Goal: Information Seeking & Learning: Check status

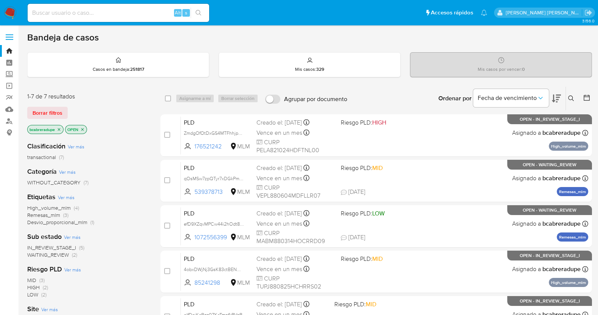
scroll to position [47, 0]
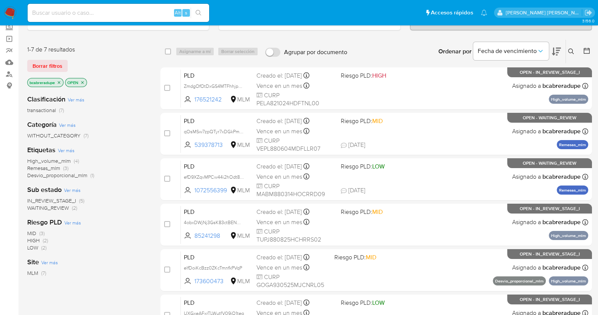
click at [52, 169] on span "Remesas_mlm" at bounding box center [43, 168] width 33 height 8
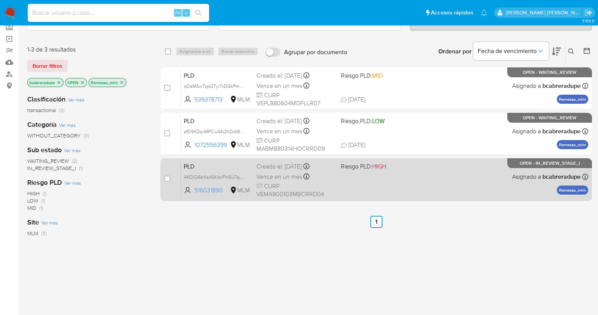
click at [294, 172] on span "Vence en un mes" at bounding box center [279, 176] width 46 height 8
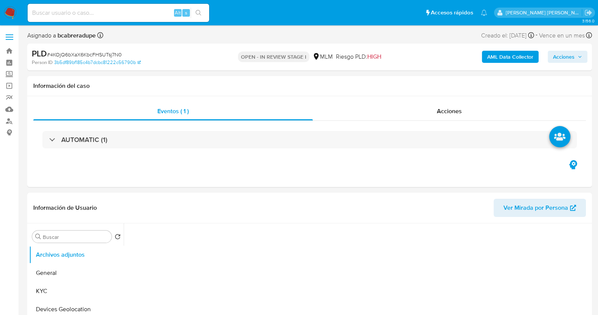
select select "10"
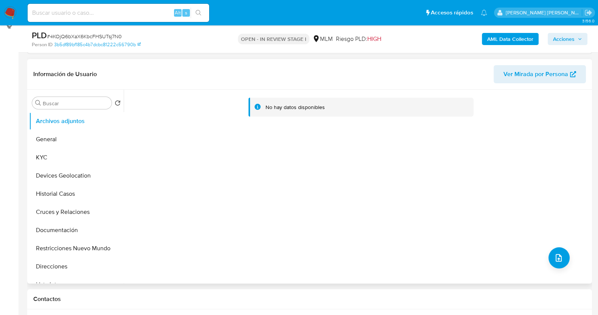
scroll to position [142, 0]
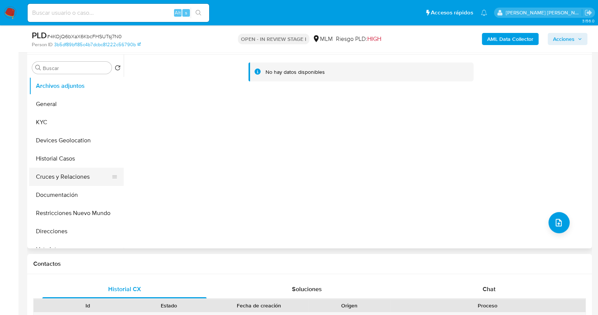
drag, startPoint x: 59, startPoint y: 193, endPoint x: 109, endPoint y: 178, distance: 52.0
click at [61, 193] on button "Documentación" at bounding box center [76, 195] width 95 height 18
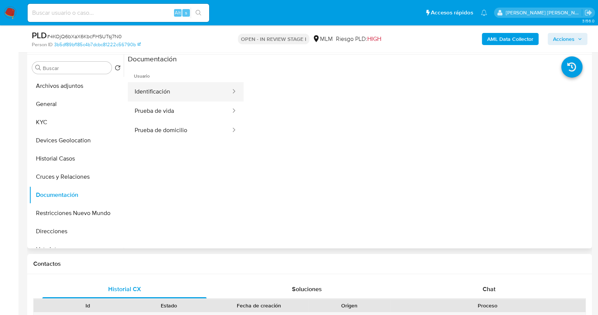
click at [208, 90] on button "Identificación" at bounding box center [180, 91] width 104 height 19
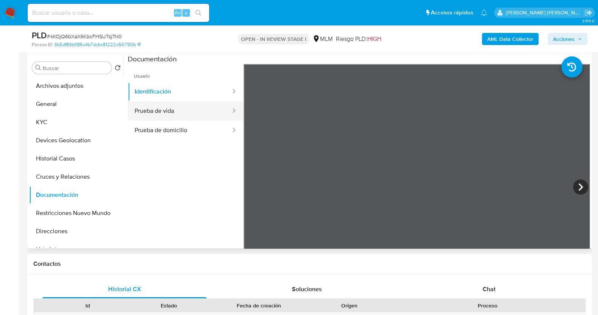
click at [169, 116] on button "Prueba de vida" at bounding box center [180, 110] width 104 height 19
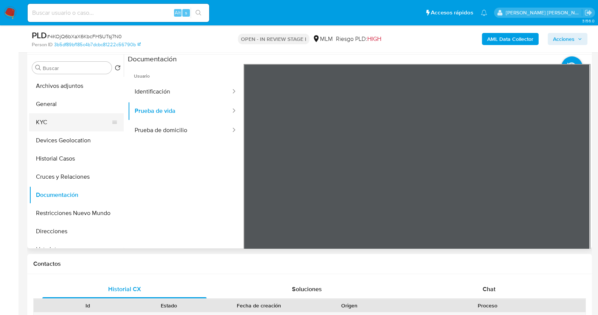
click at [55, 125] on button "KYC" at bounding box center [73, 122] width 88 height 18
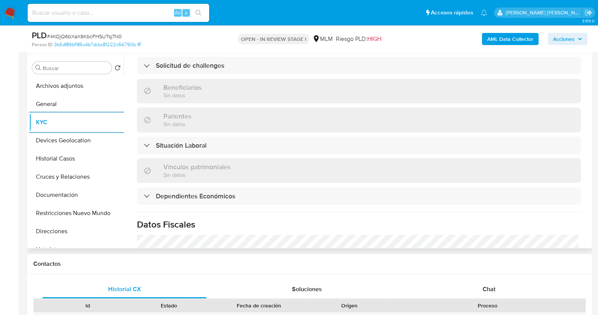
scroll to position [284, 0]
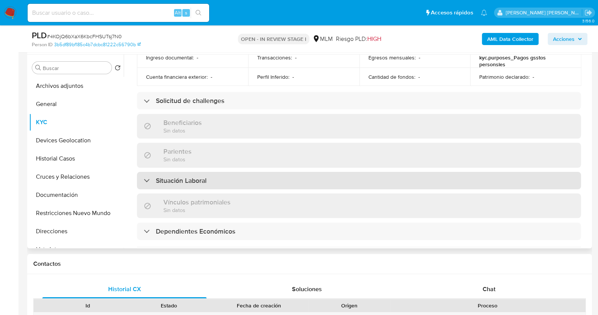
click at [242, 174] on div "Situación Laboral" at bounding box center [359, 180] width 444 height 17
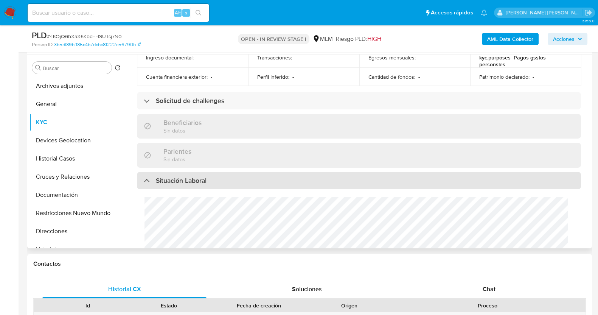
click at [251, 172] on div "Situación Laboral" at bounding box center [359, 180] width 444 height 17
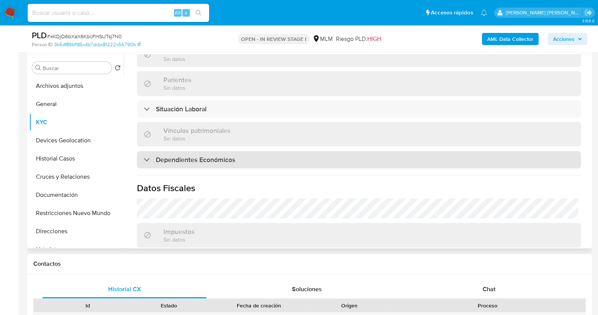
scroll to position [378, 0]
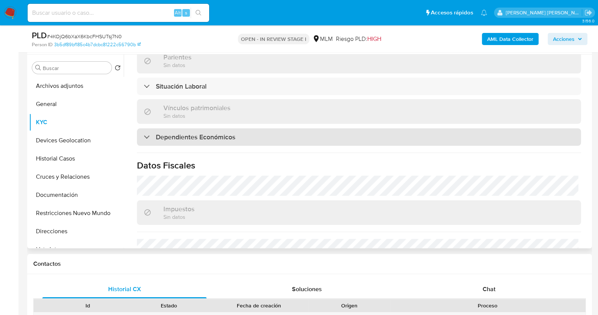
click at [272, 128] on div "Dependientes Económicos" at bounding box center [359, 136] width 444 height 17
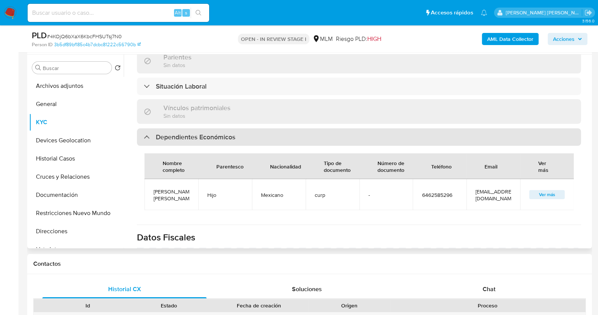
click at [270, 129] on div "Dependientes Económicos" at bounding box center [359, 136] width 444 height 17
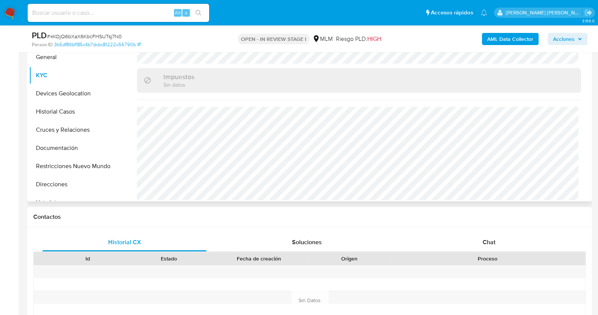
scroll to position [142, 0]
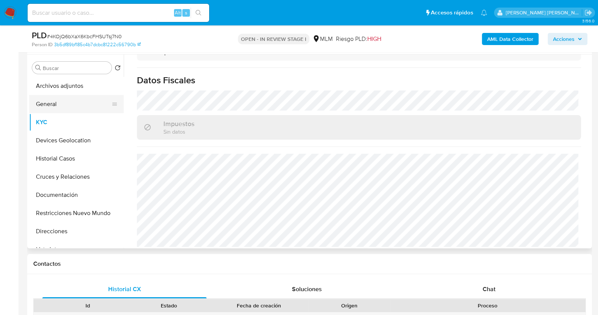
click at [81, 101] on button "General" at bounding box center [73, 104] width 88 height 18
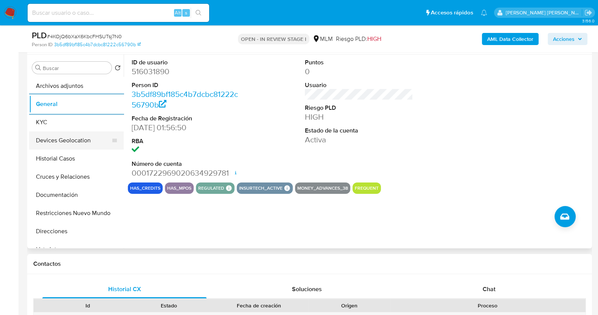
click at [83, 136] on button "Devices Geolocation" at bounding box center [73, 140] width 88 height 18
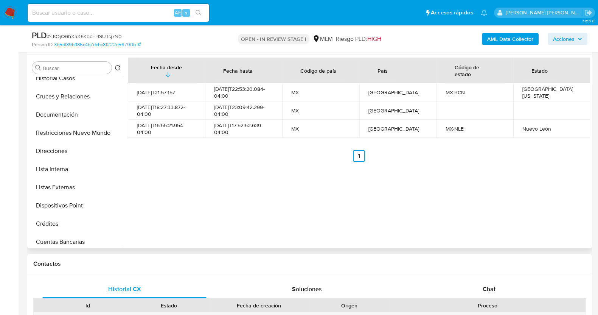
scroll to position [94, 0]
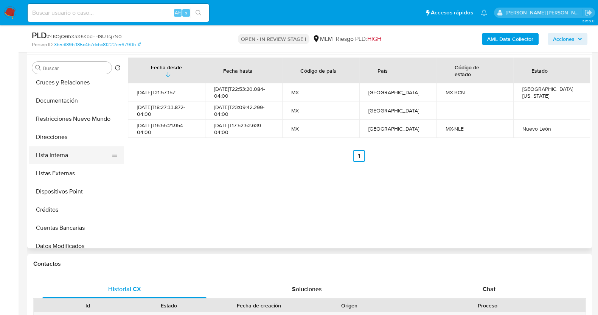
click at [72, 156] on button "Lista Interna" at bounding box center [73, 155] width 88 height 18
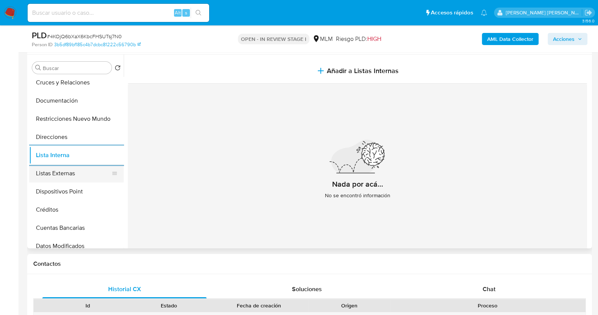
click at [71, 175] on button "Listas Externas" at bounding box center [73, 173] width 88 height 18
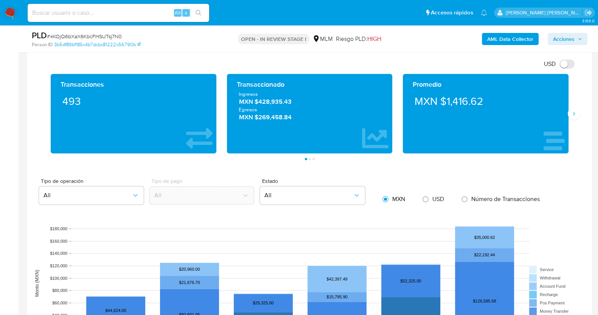
scroll to position [548, 0]
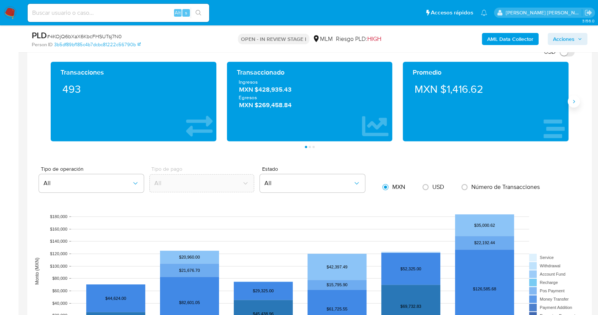
click at [575, 100] on icon "Siguiente" at bounding box center [573, 101] width 6 height 6
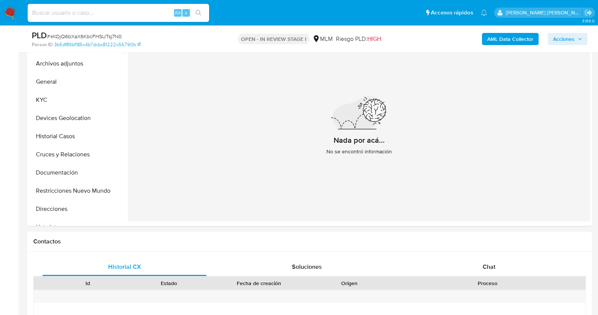
scroll to position [122, 0]
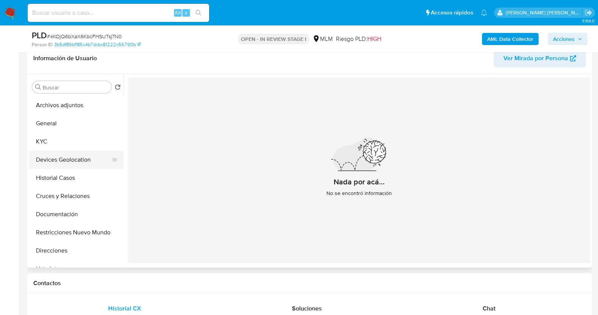
click at [84, 159] on button "Devices Geolocation" at bounding box center [73, 159] width 88 height 18
